Goal: Task Accomplishment & Management: Complete application form

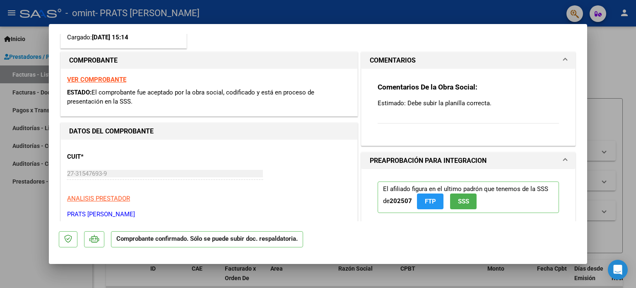
scroll to position [101, 0]
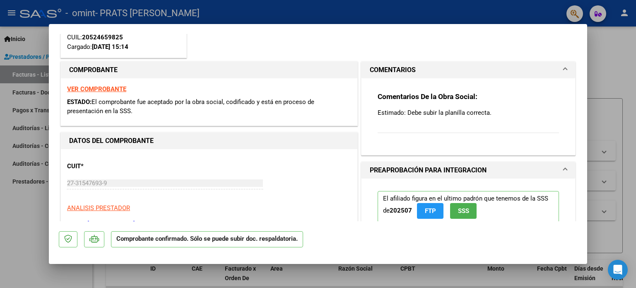
click at [399, 113] on p "Estimado: Debe subir la planilla correcta." at bounding box center [467, 112] width 181 height 9
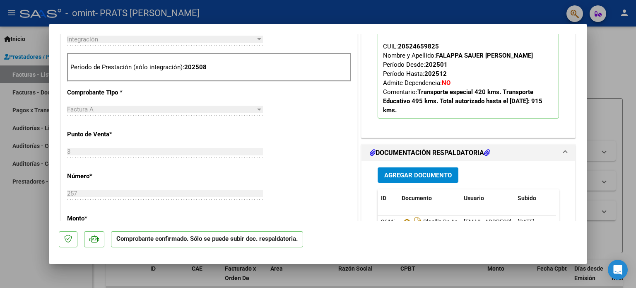
scroll to position [432, 0]
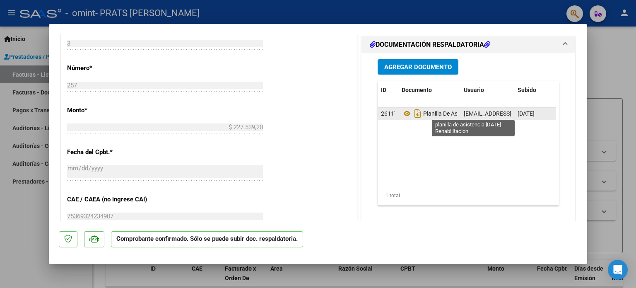
click at [425, 112] on span "Planilla De Asistencia [DATE] Rehabilitacion" at bounding box center [467, 113] width 132 height 7
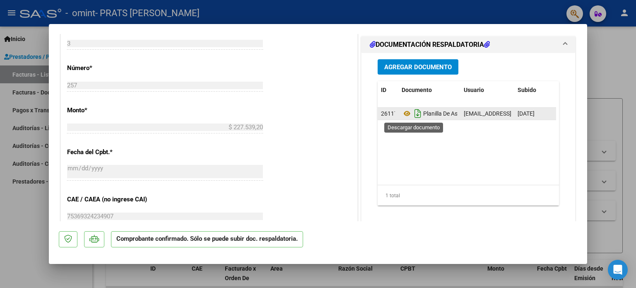
click at [414, 112] on icon "Descargar documento" at bounding box center [417, 113] width 11 height 13
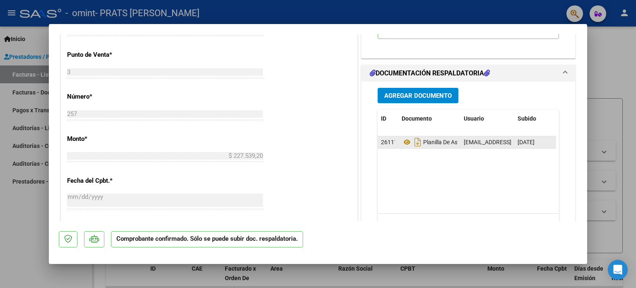
scroll to position [390, 0]
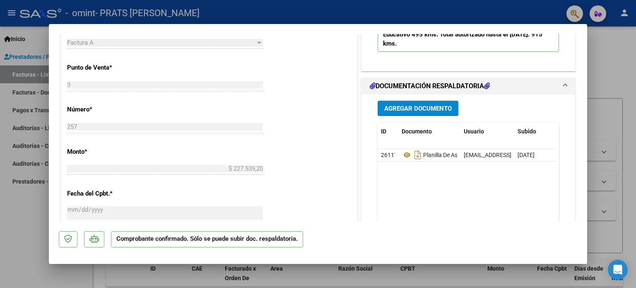
drag, startPoint x: 415, startPoint y: 154, endPoint x: 448, endPoint y: 184, distance: 44.0
drag, startPoint x: 448, startPoint y: 184, endPoint x: 613, endPoint y: 67, distance: 202.0
click at [613, 67] on div at bounding box center [318, 144] width 636 height 288
type input "$ 0,00"
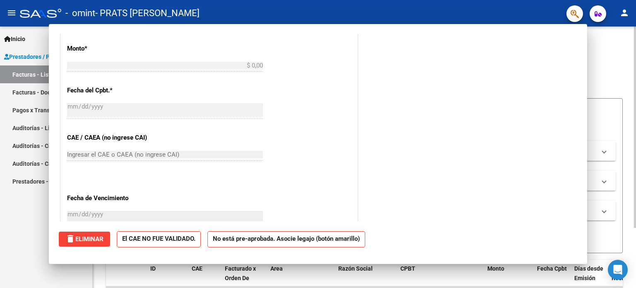
scroll to position [0, 0]
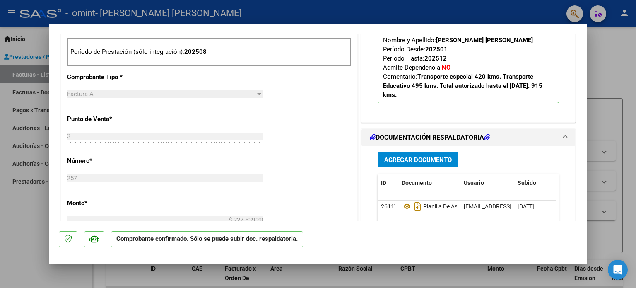
scroll to position [372, 0]
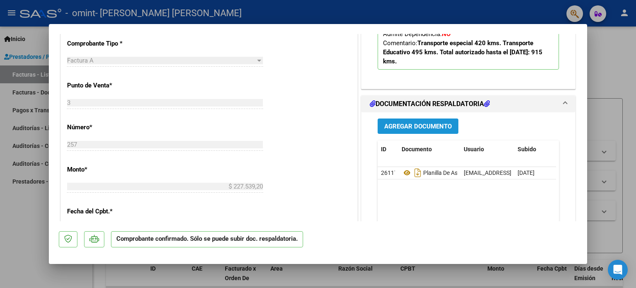
click at [427, 125] on span "Agregar Documento" at bounding box center [417, 125] width 67 height 7
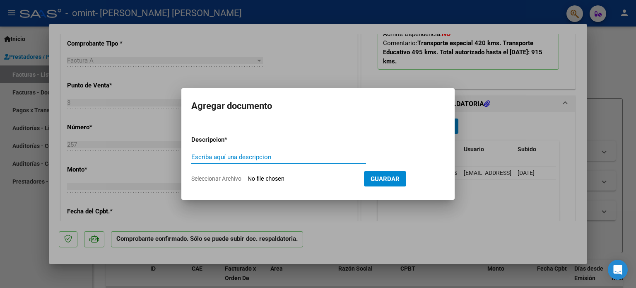
click at [301, 175] on input "Seleccionar Archivo" at bounding box center [302, 179] width 110 height 8
type input "C:\fakepath\Omint [DATE] Transporte a rehab. [PERSON_NAME].pdf"
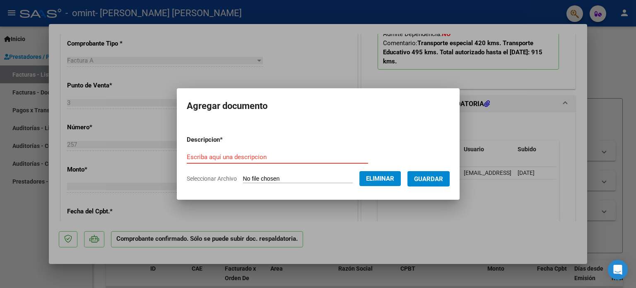
click at [235, 155] on input "Escriba aquí una descripcion" at bounding box center [277, 156] width 181 height 7
type input "p"
type input "Planilla asistencia [DATE] Rehabil. [PERSON_NAME]"
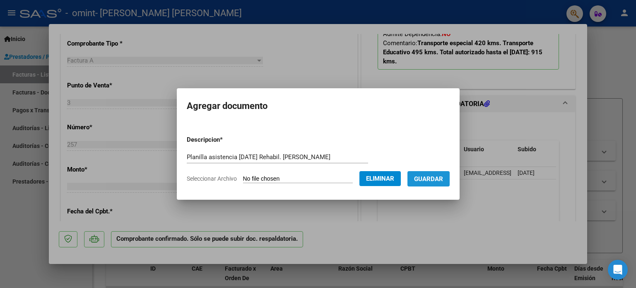
click at [442, 179] on span "Guardar" at bounding box center [428, 178] width 29 height 7
